Goal: Navigation & Orientation: Find specific page/section

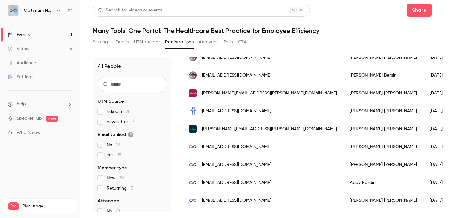
scroll to position [315, 0]
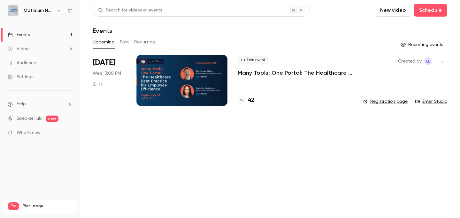
click at [429, 100] on link "Enter Studio" at bounding box center [431, 101] width 32 height 6
click at [387, 103] on link "Registration page" at bounding box center [385, 101] width 44 height 6
